Goal: Information Seeking & Learning: Check status

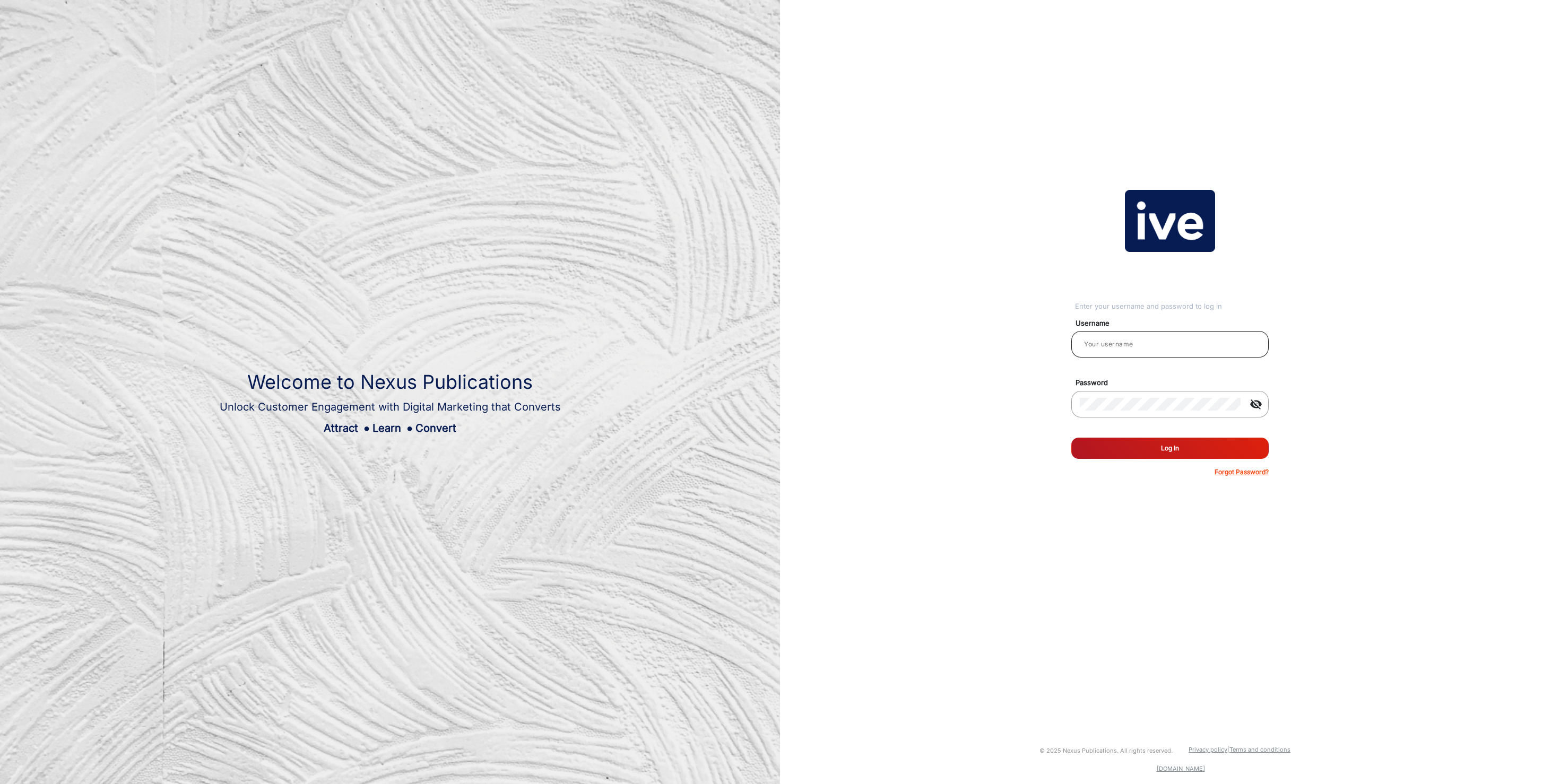
click at [1136, 349] on input "email" at bounding box center [1169, 344] width 181 height 12
type input "[PERSON_NAME]"
click at [1169, 451] on button "Log In" at bounding box center [1170, 448] width 198 height 21
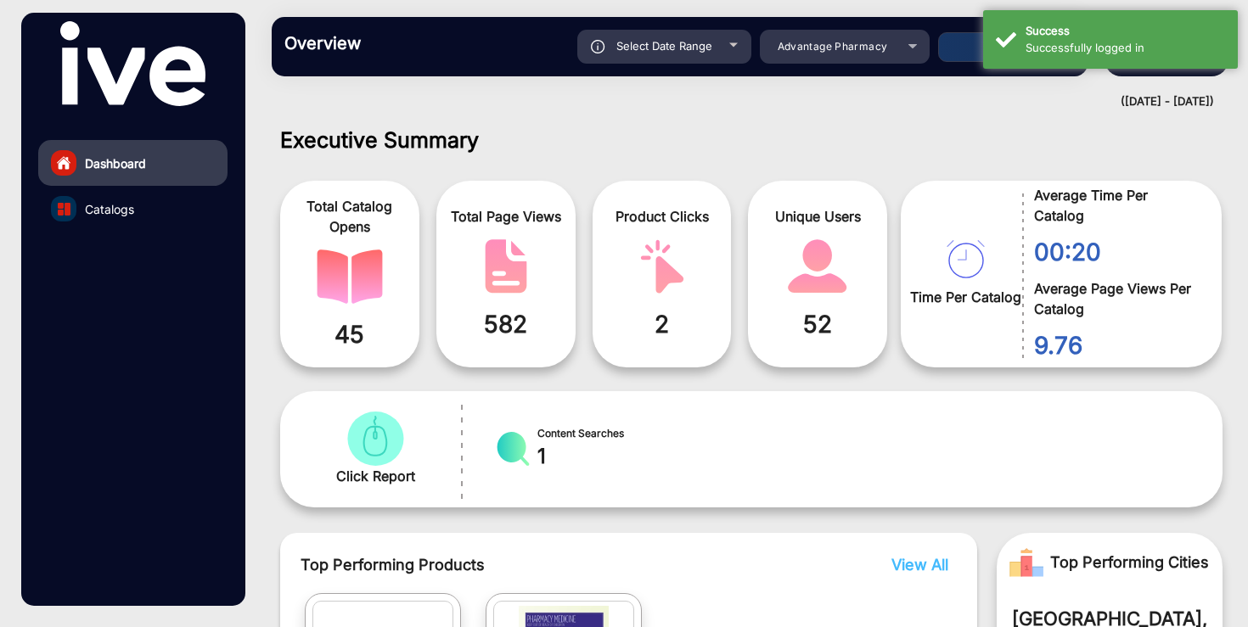
click at [924, 166] on div "Total Catalog Opens 45 Total Page Views 582 Product Clicks 2 Unique Users 52 Ti…" at bounding box center [751, 268] width 968 height 216
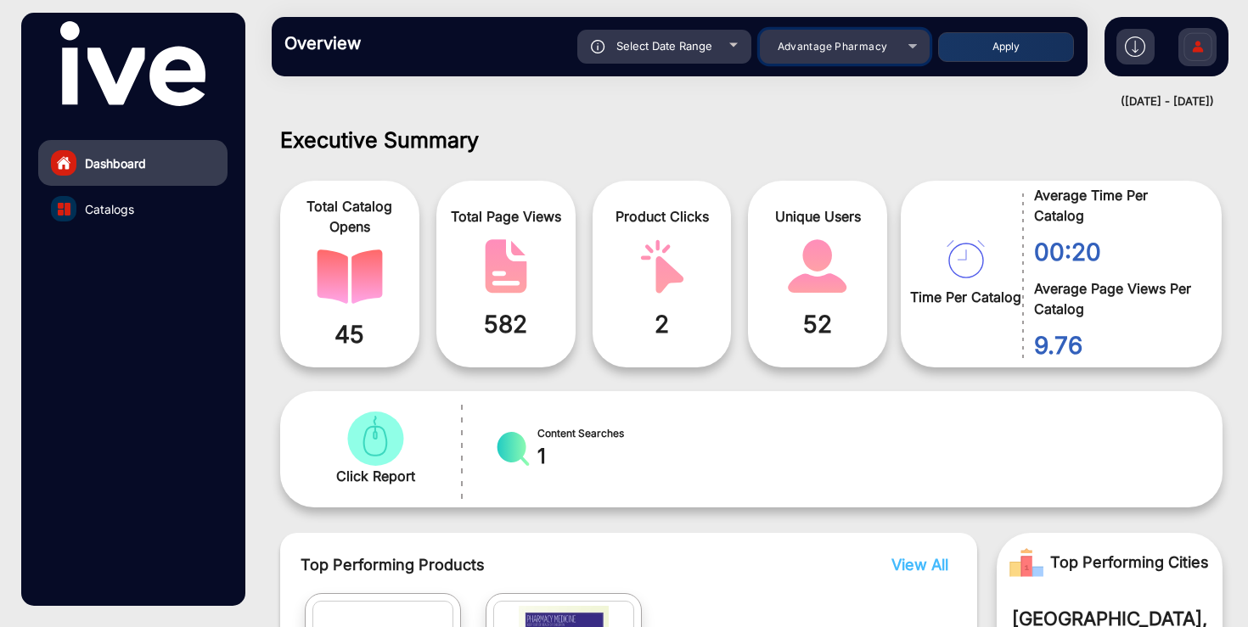
click at [901, 52] on div "Advantage Pharmacy" at bounding box center [845, 47] width 170 height 20
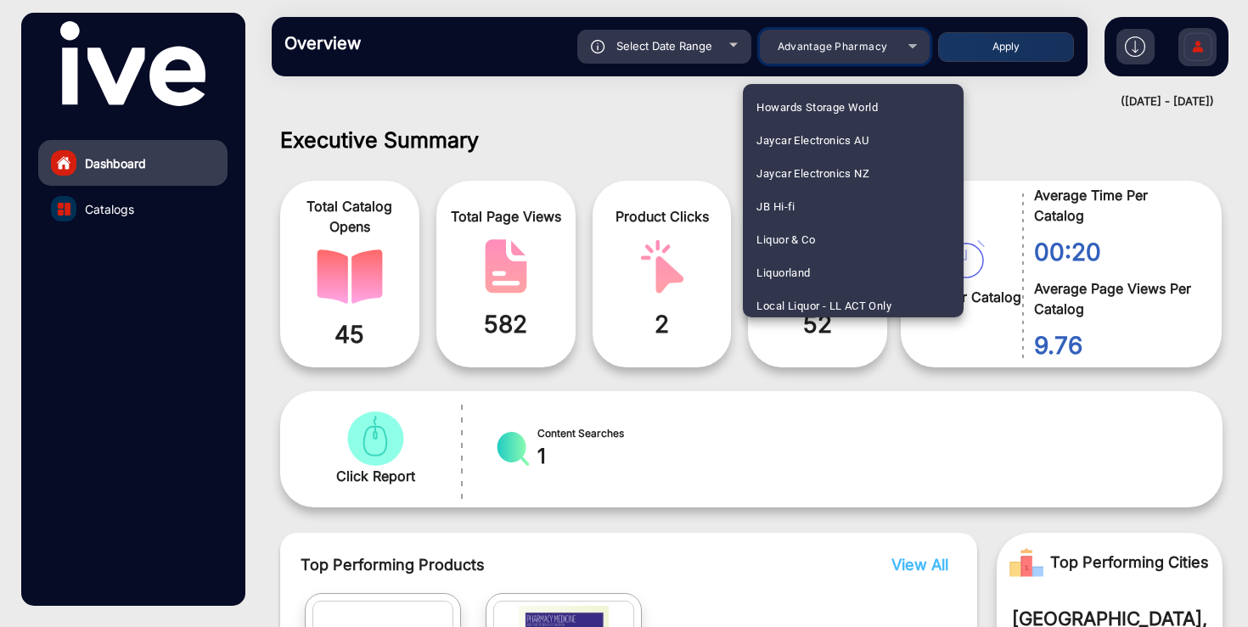
scroll to position [1693, 0]
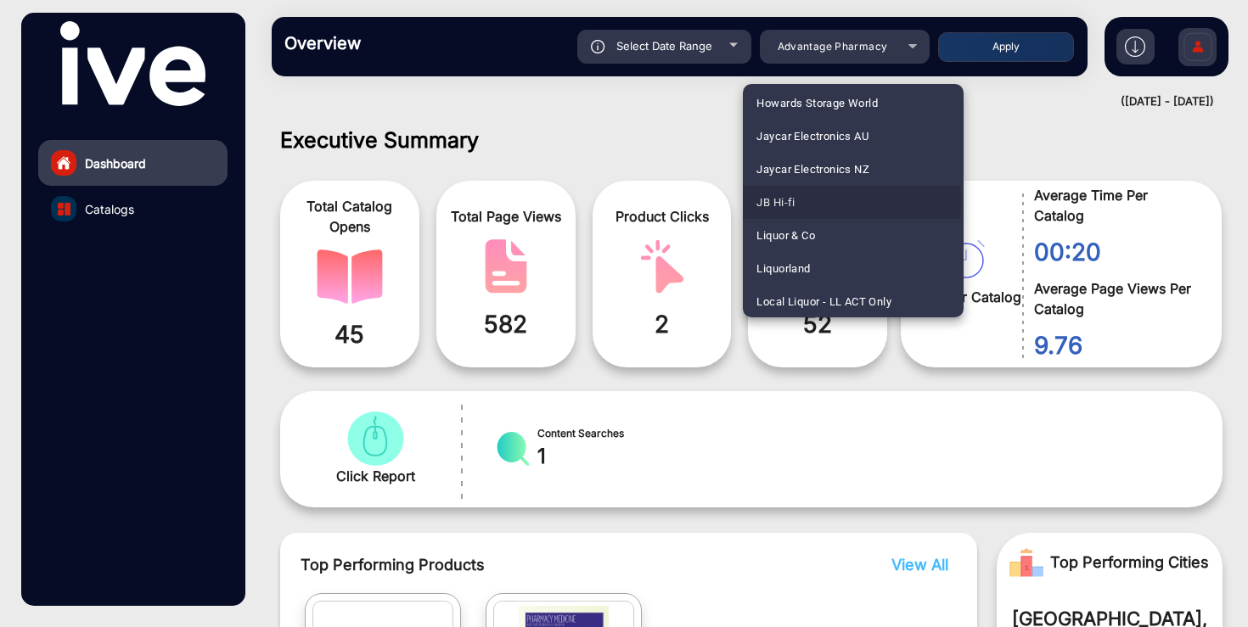
click at [806, 199] on mat-option "JB Hi-fi" at bounding box center [853, 202] width 221 height 33
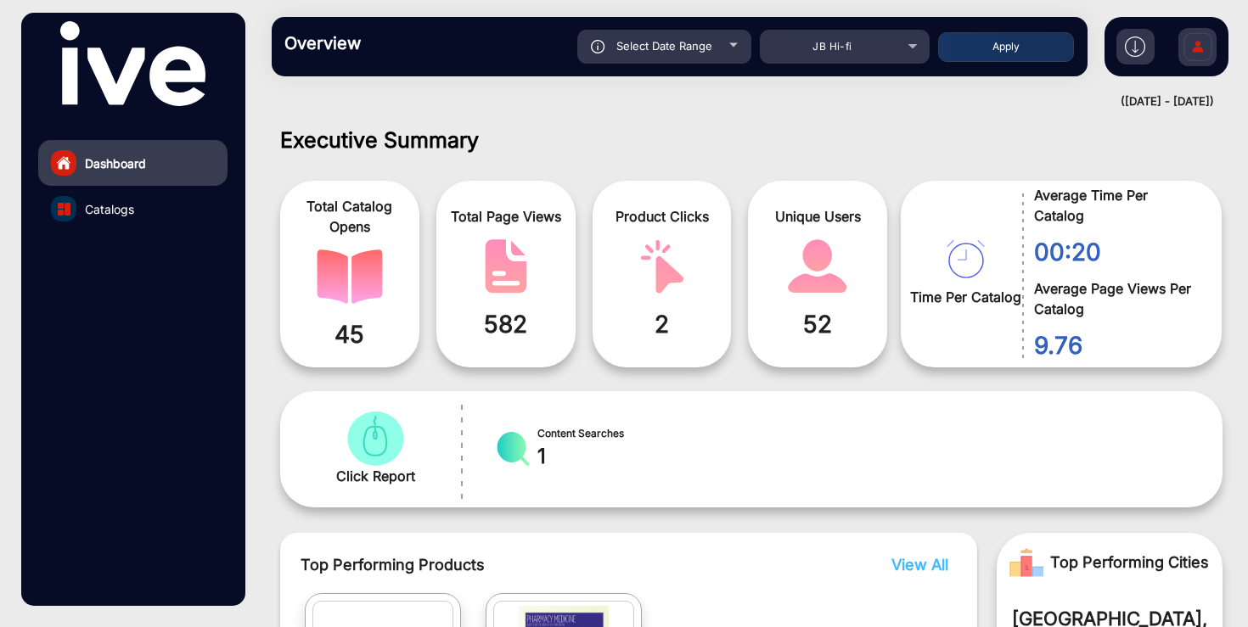
click at [676, 65] on div "Overview Reports Understand what makes your customers tick and learn how they a…" at bounding box center [680, 46] width 816 height 59
click at [694, 46] on span "Select Date Range" at bounding box center [664, 46] width 96 height 14
type input "[DATE]"
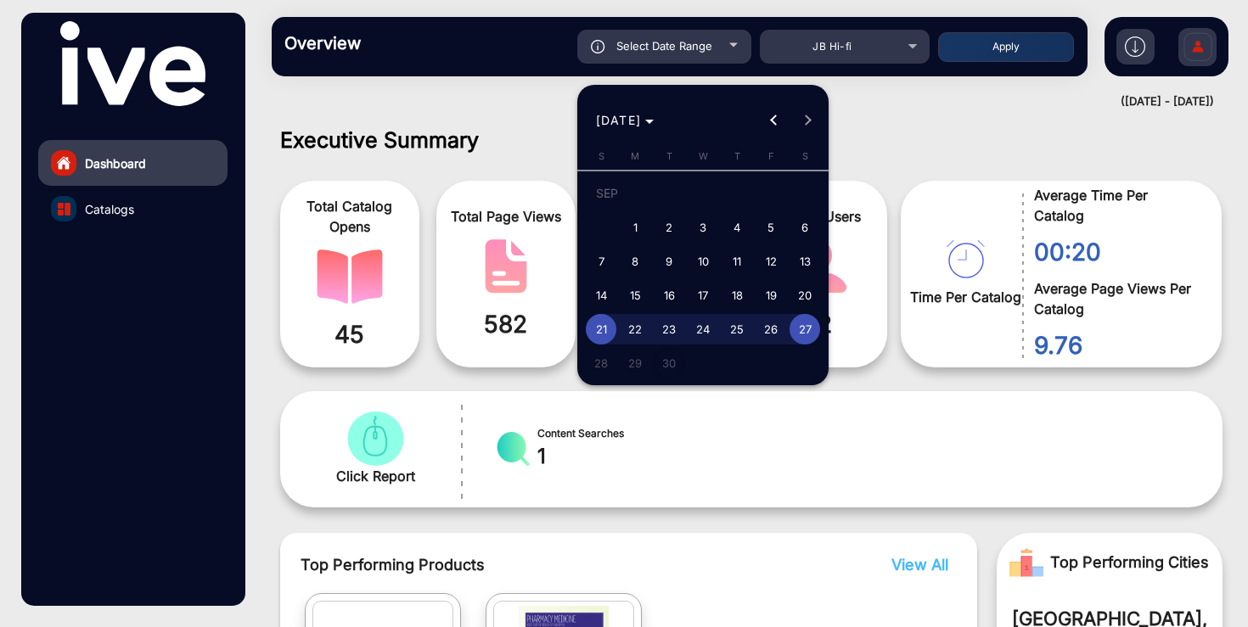
click at [731, 295] on span "18" at bounding box center [737, 295] width 31 height 31
type input "[DATE]"
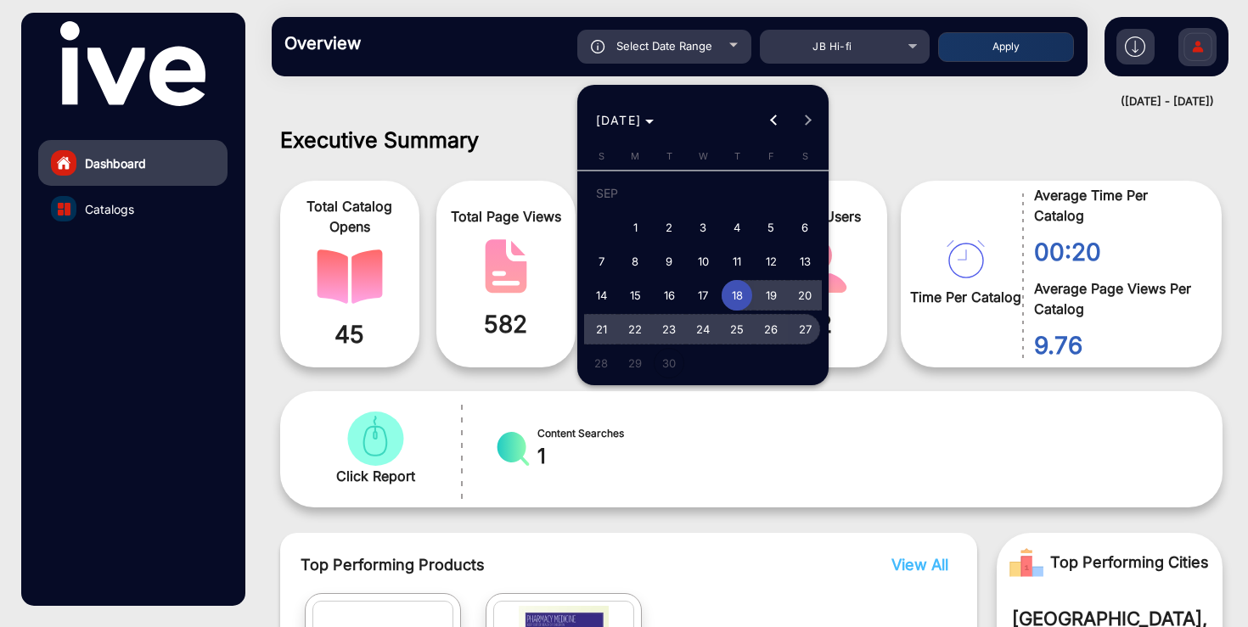
click at [806, 325] on span "27" at bounding box center [804, 329] width 31 height 31
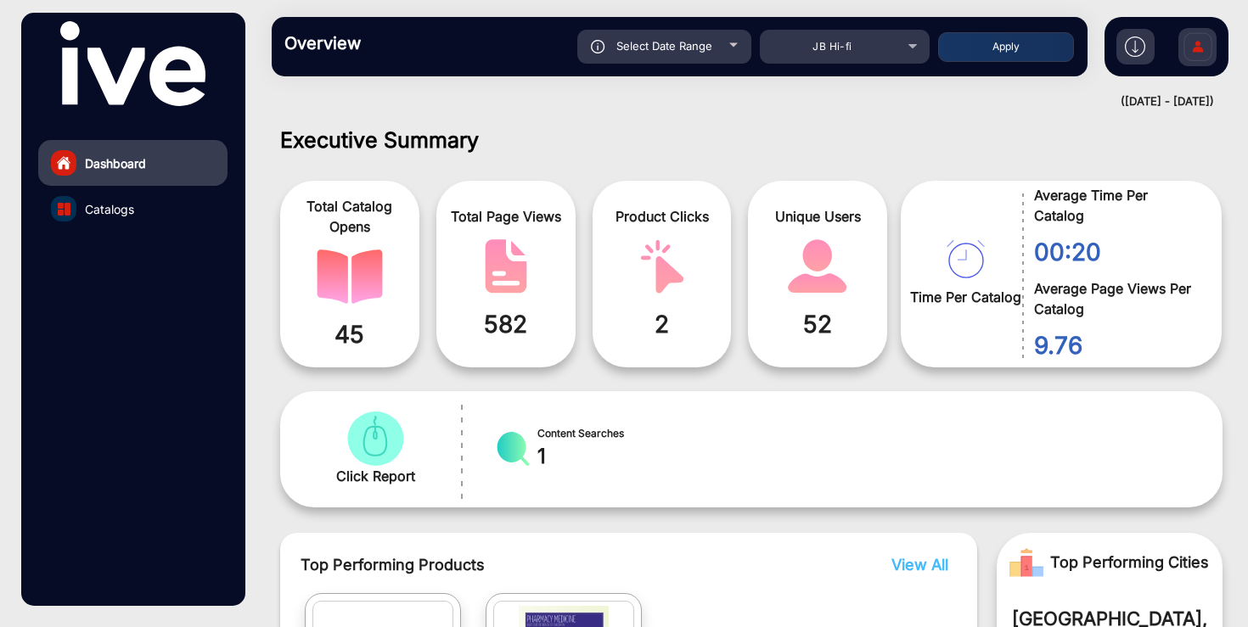
type input "[DATE]"
click at [1039, 43] on button "Apply" at bounding box center [1006, 47] width 136 height 30
type input "[DATE]"
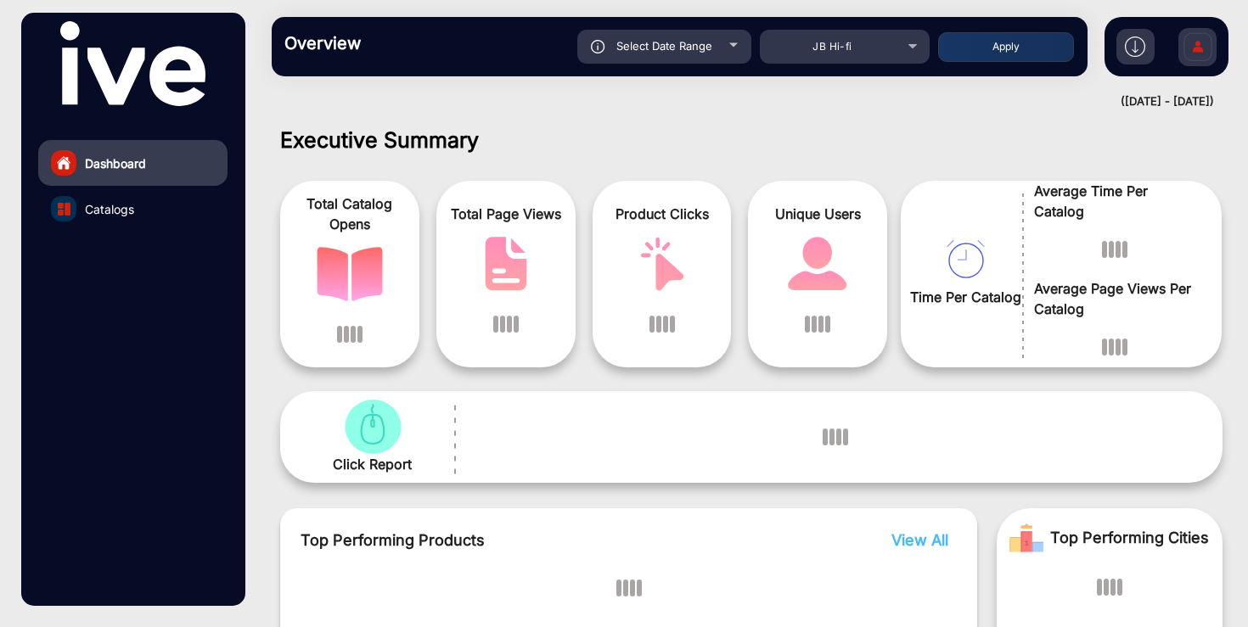
scroll to position [13, 0]
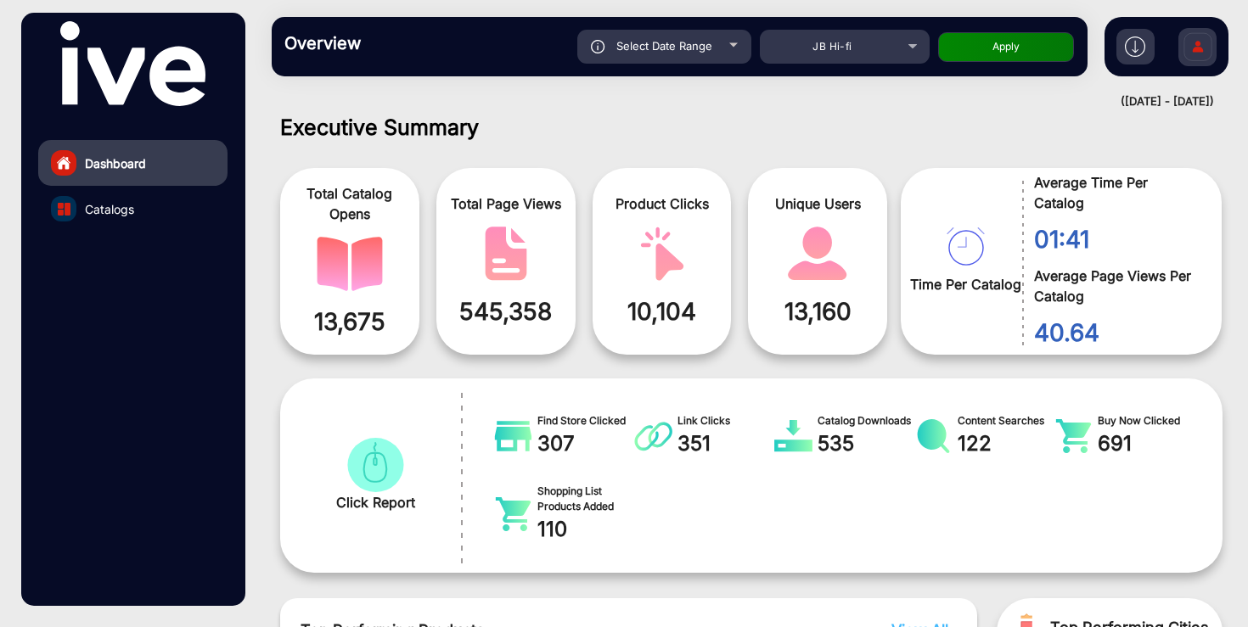
drag, startPoint x: 1091, startPoint y: 239, endPoint x: 1019, endPoint y: 242, distance: 72.2
click at [1022, 242] on div "01:41" at bounding box center [1109, 235] width 174 height 44
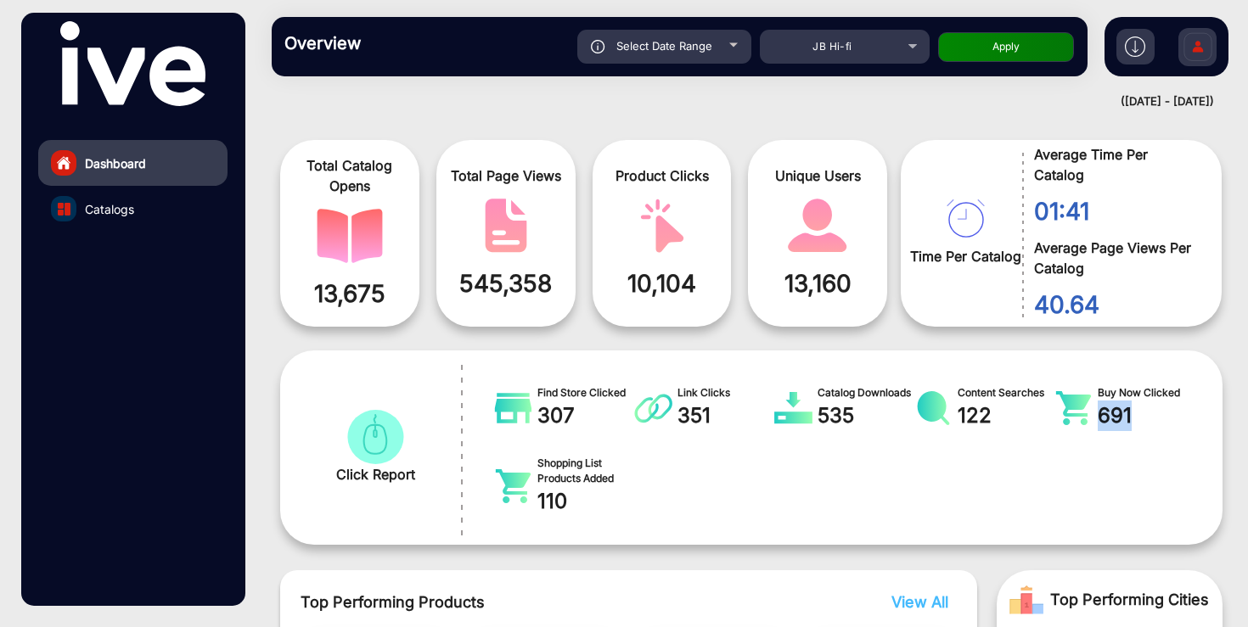
drag, startPoint x: 1137, startPoint y: 413, endPoint x: 1092, endPoint y: 413, distance: 45.0
click at [1092, 413] on div "Buy Now Clicked 691" at bounding box center [1119, 409] width 132 height 48
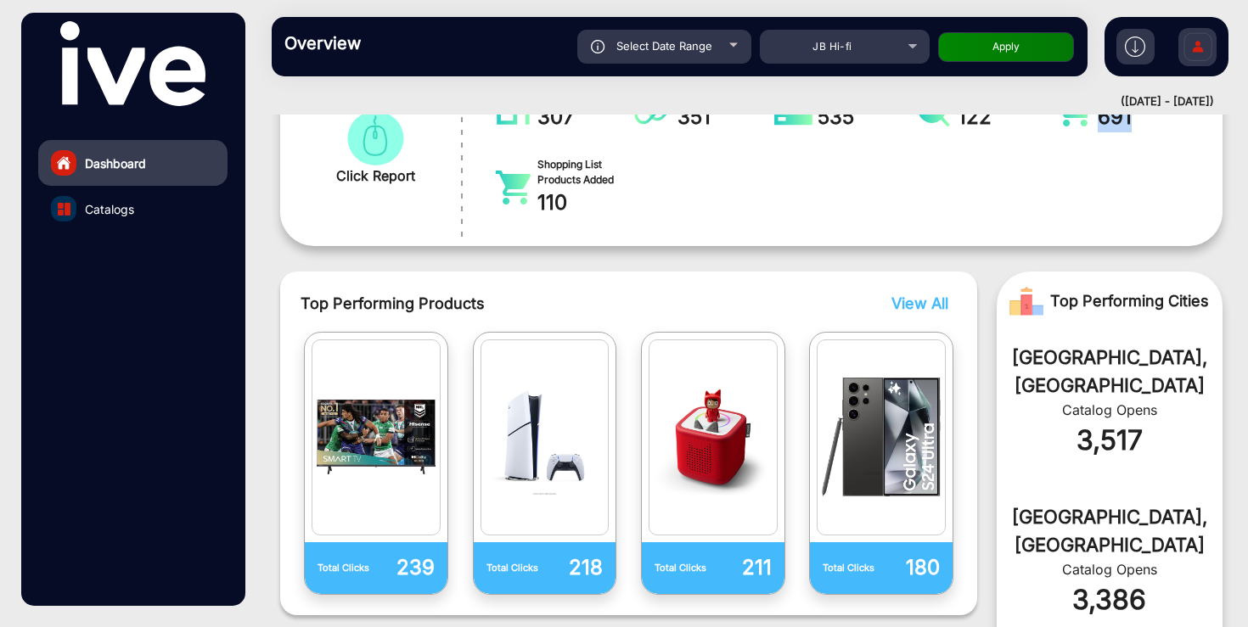
scroll to position [350, 0]
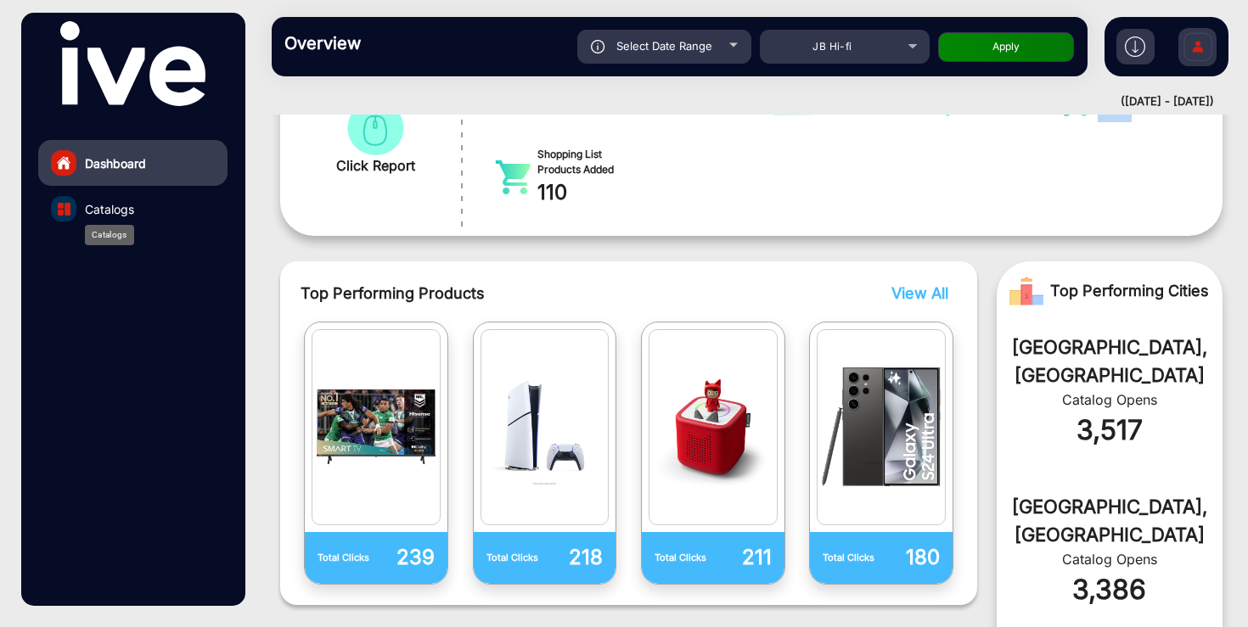
click at [108, 215] on span "Catalogs" at bounding box center [109, 209] width 49 height 18
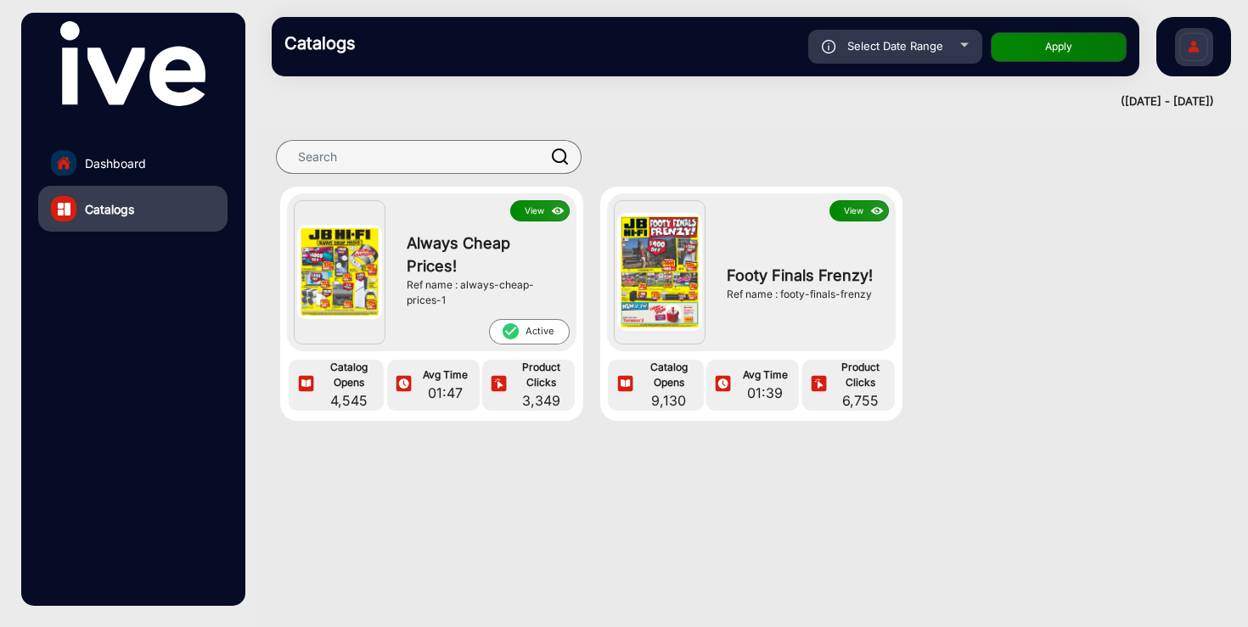
click at [845, 211] on button "View" at bounding box center [858, 210] width 59 height 21
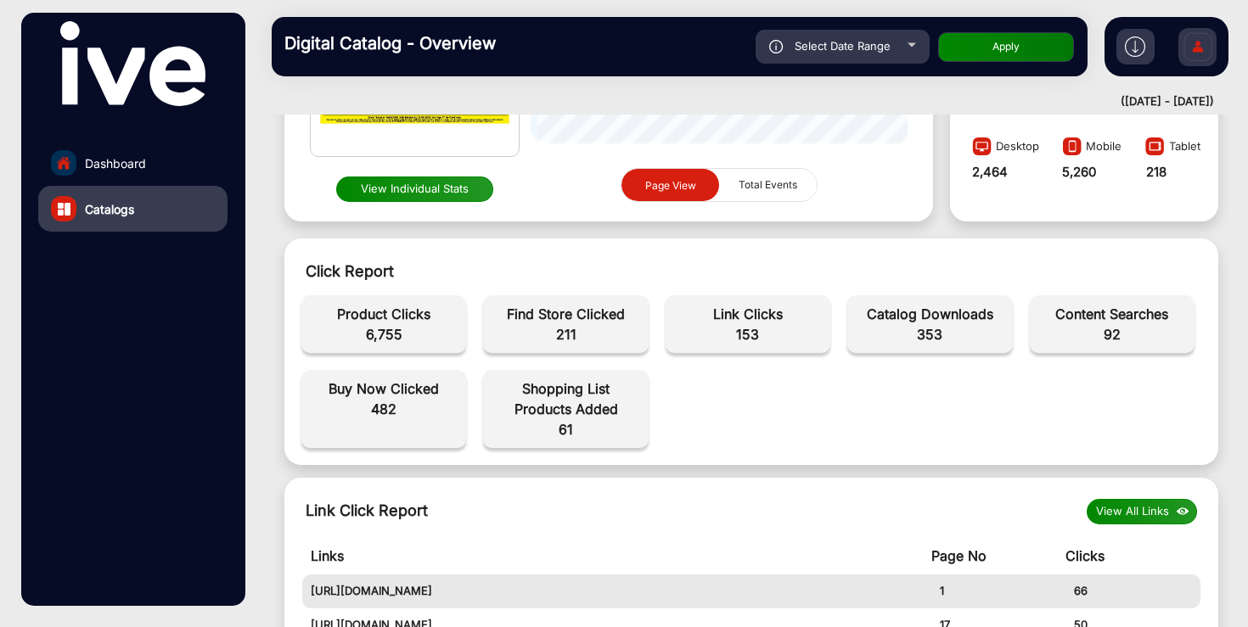
scroll to position [423, 0]
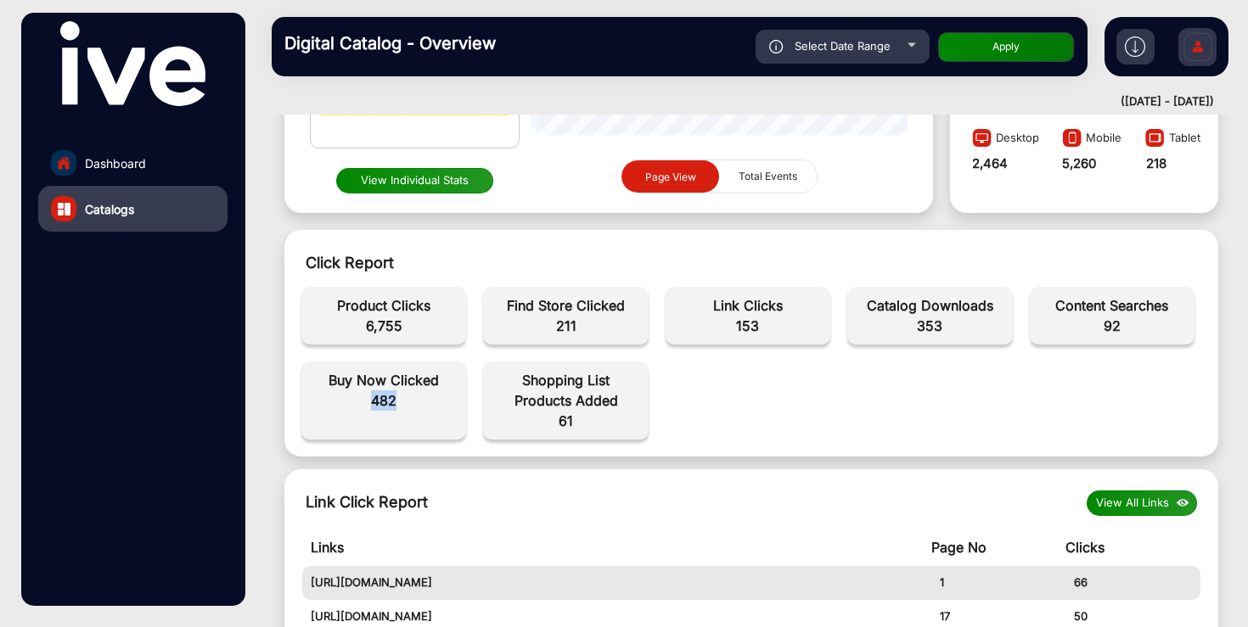
drag, startPoint x: 404, startPoint y: 398, endPoint x: 354, endPoint y: 398, distance: 50.1
click at [354, 398] on span "482" at bounding box center [384, 400] width 148 height 20
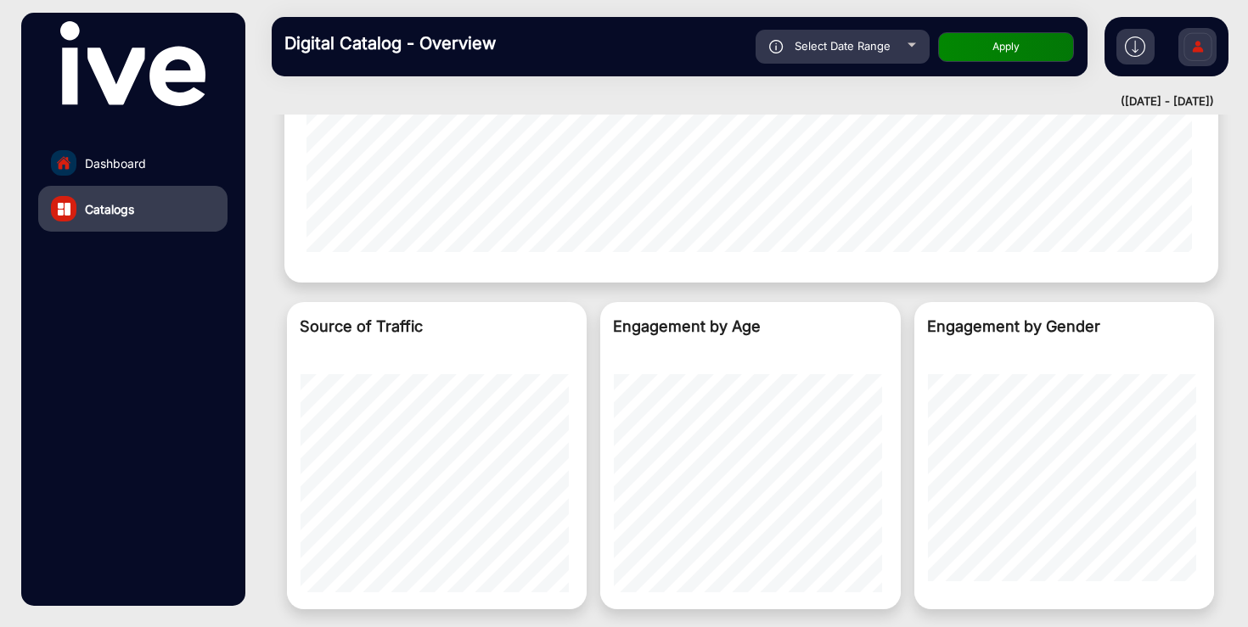
scroll to position [1882, 0]
click at [135, 154] on span "Dashboard" at bounding box center [115, 163] width 61 height 18
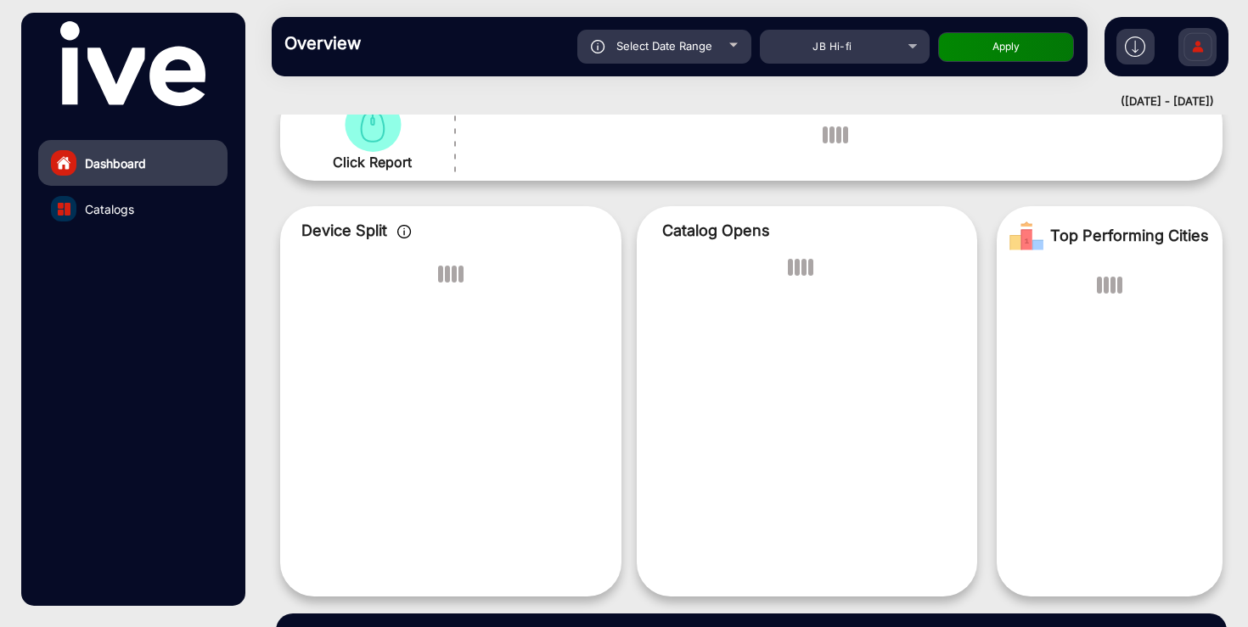
scroll to position [13, 0]
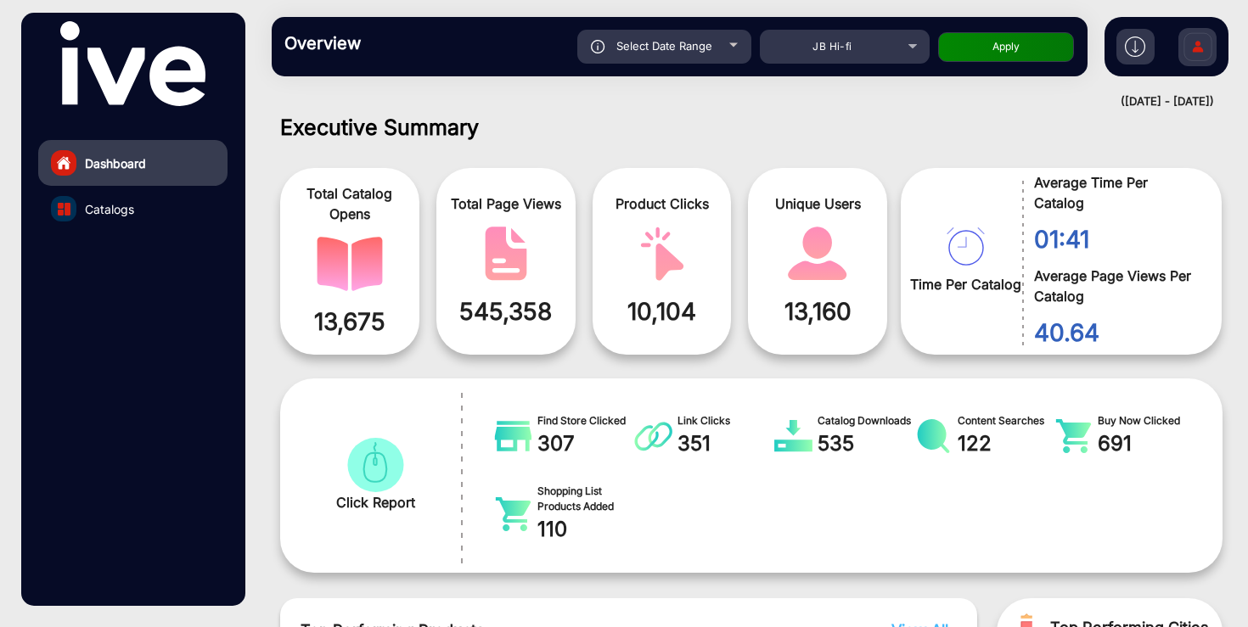
click at [136, 202] on link "Catalogs" at bounding box center [132, 209] width 189 height 46
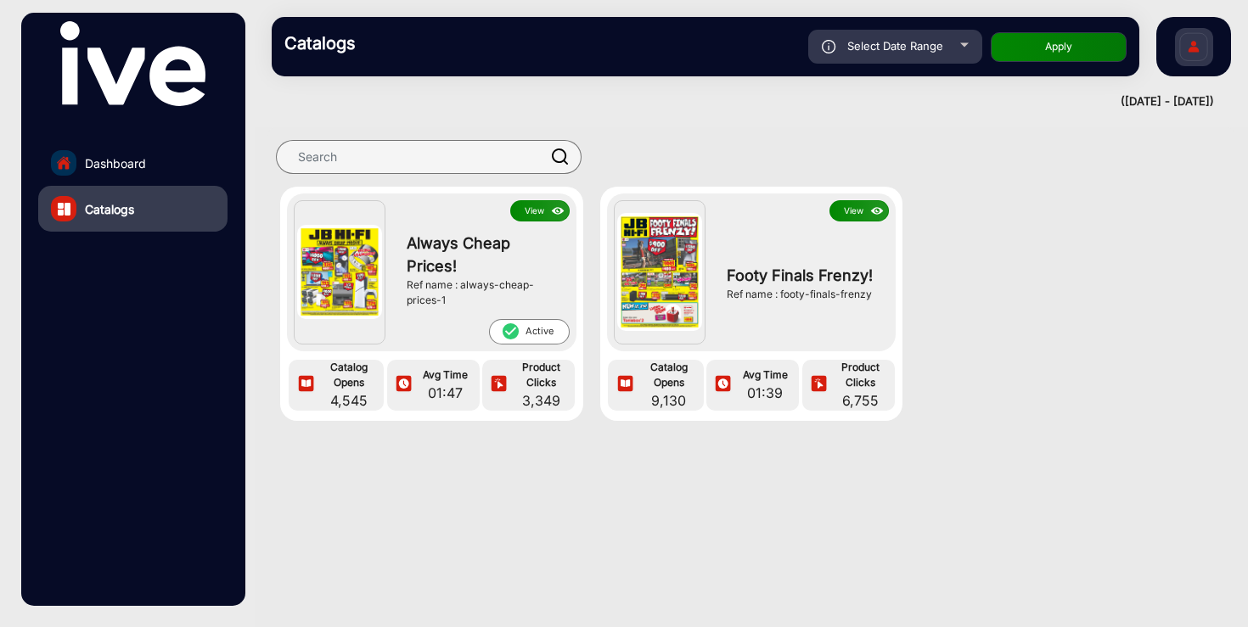
click at [537, 215] on button "View" at bounding box center [539, 210] width 59 height 21
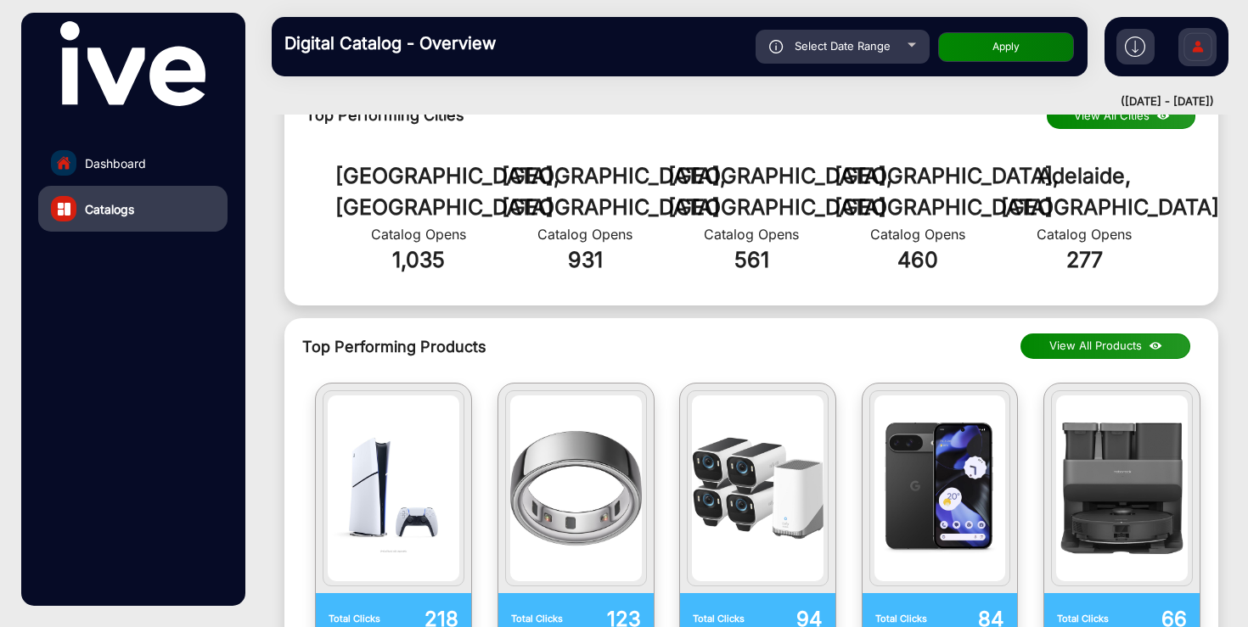
scroll to position [1112, 0]
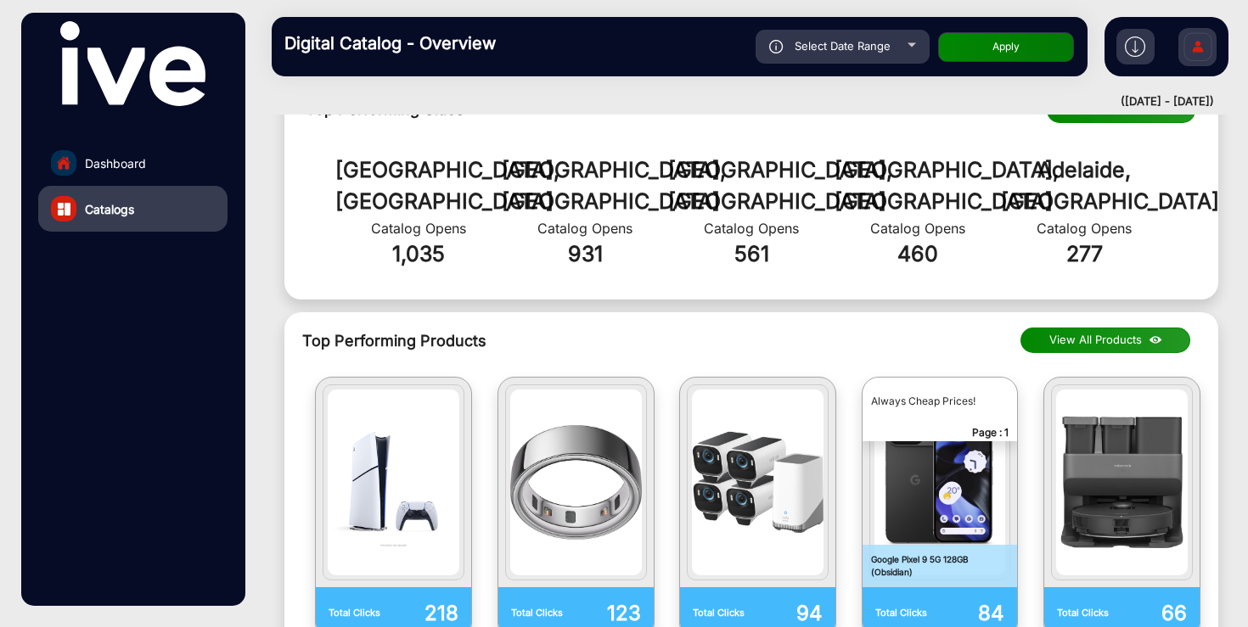
click at [1120, 328] on button "View All Products" at bounding box center [1105, 340] width 170 height 25
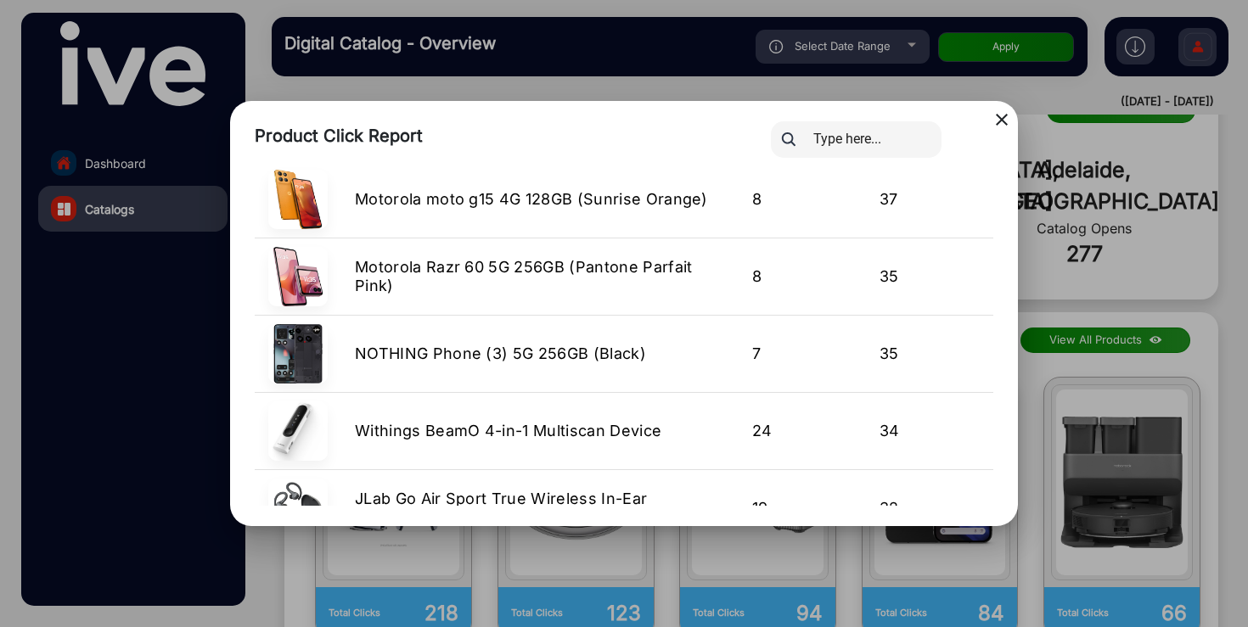
scroll to position [643, 0]
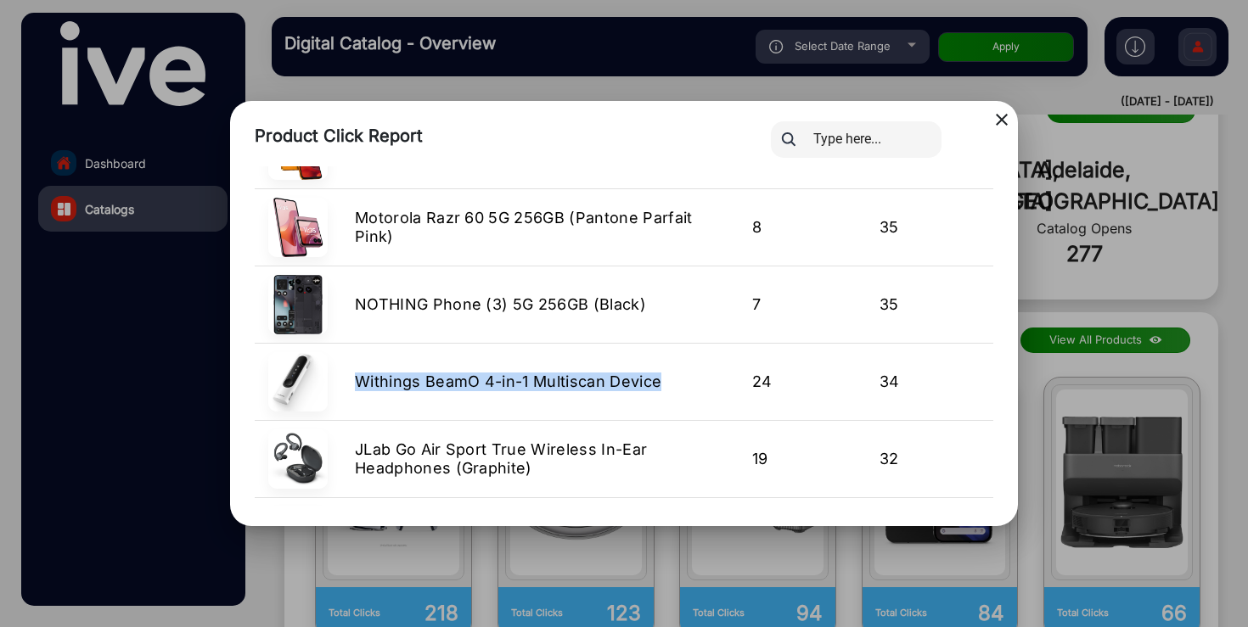
drag, startPoint x: 666, startPoint y: 383, endPoint x: 347, endPoint y: 375, distance: 318.4
click at [347, 375] on td "Withings BeamO 4-in-1 Multiscan Device" at bounding box center [539, 381] width 397 height 77
copy span "Withings BeamO 4-in-1 Multiscan Device"
click at [1004, 122] on div at bounding box center [881, 139] width 246 height 37
click at [1003, 120] on mat-icon "close" at bounding box center [1001, 120] width 20 height 20
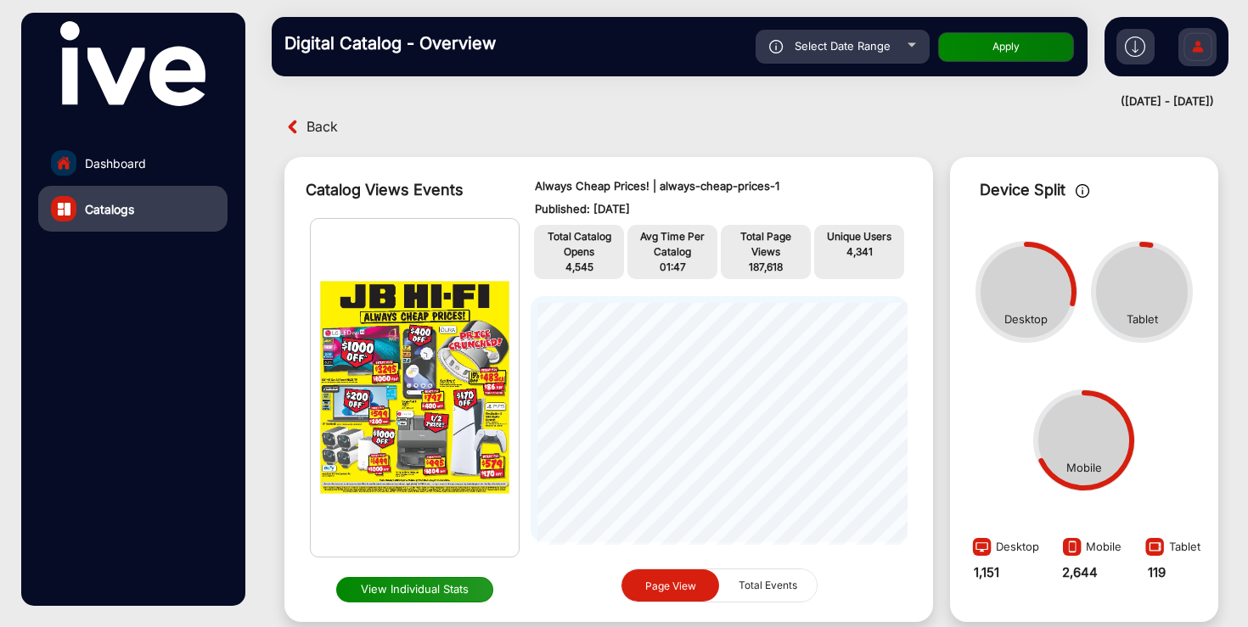
scroll to position [0, 0]
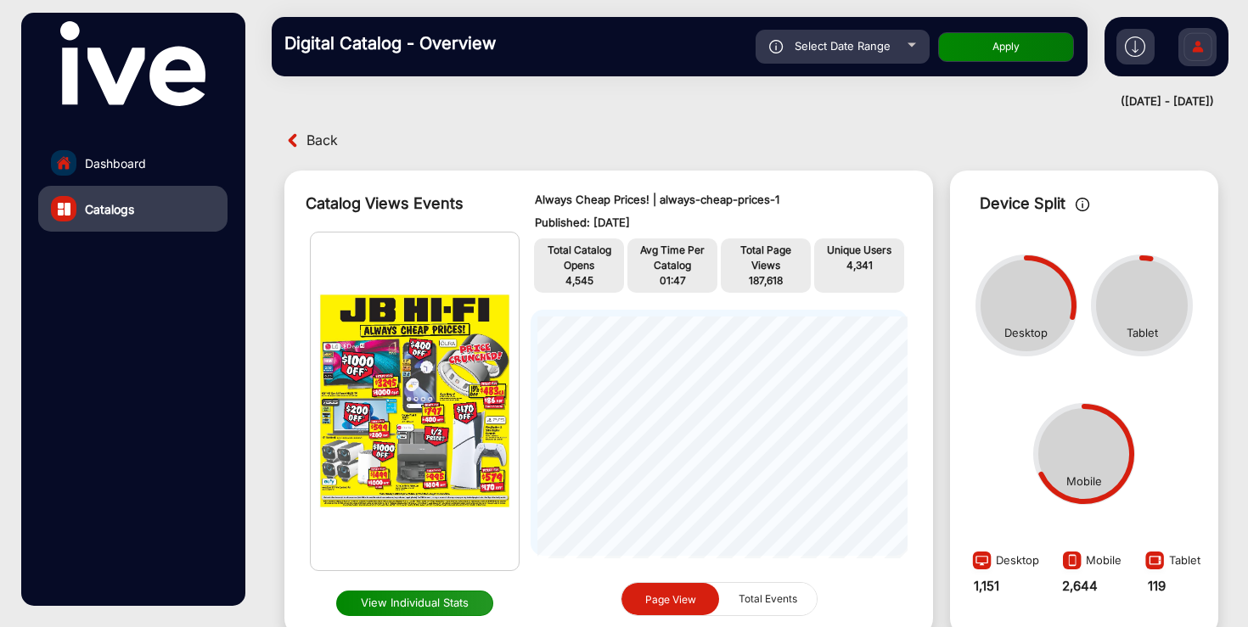
click at [393, 604] on button "View Individual Stats" at bounding box center [415, 603] width 158 height 25
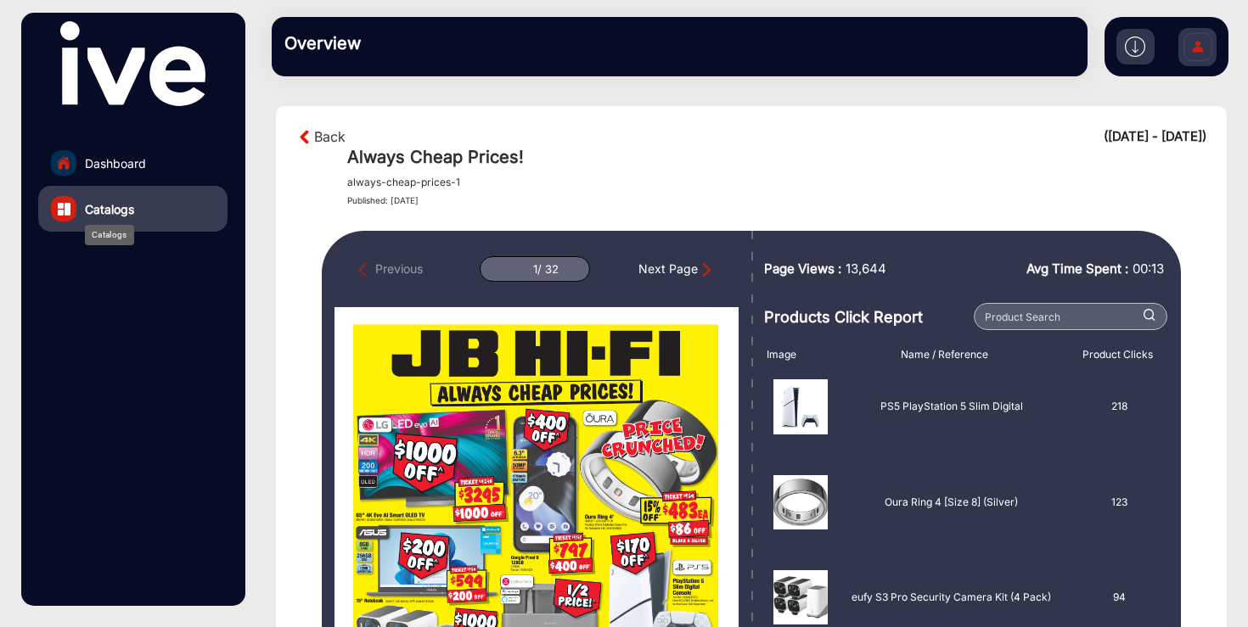
click at [105, 210] on span "Catalogs" at bounding box center [109, 209] width 49 height 18
